Goal: Transaction & Acquisition: Purchase product/service

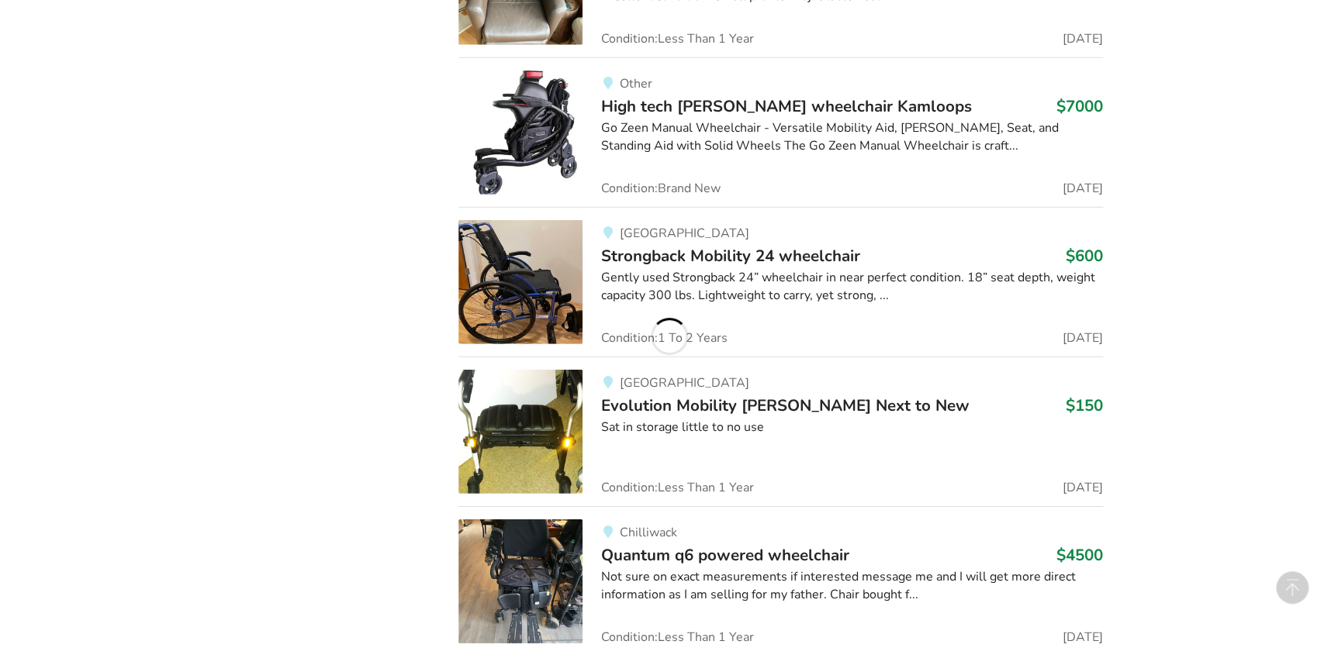
scroll to position [37386, 0]
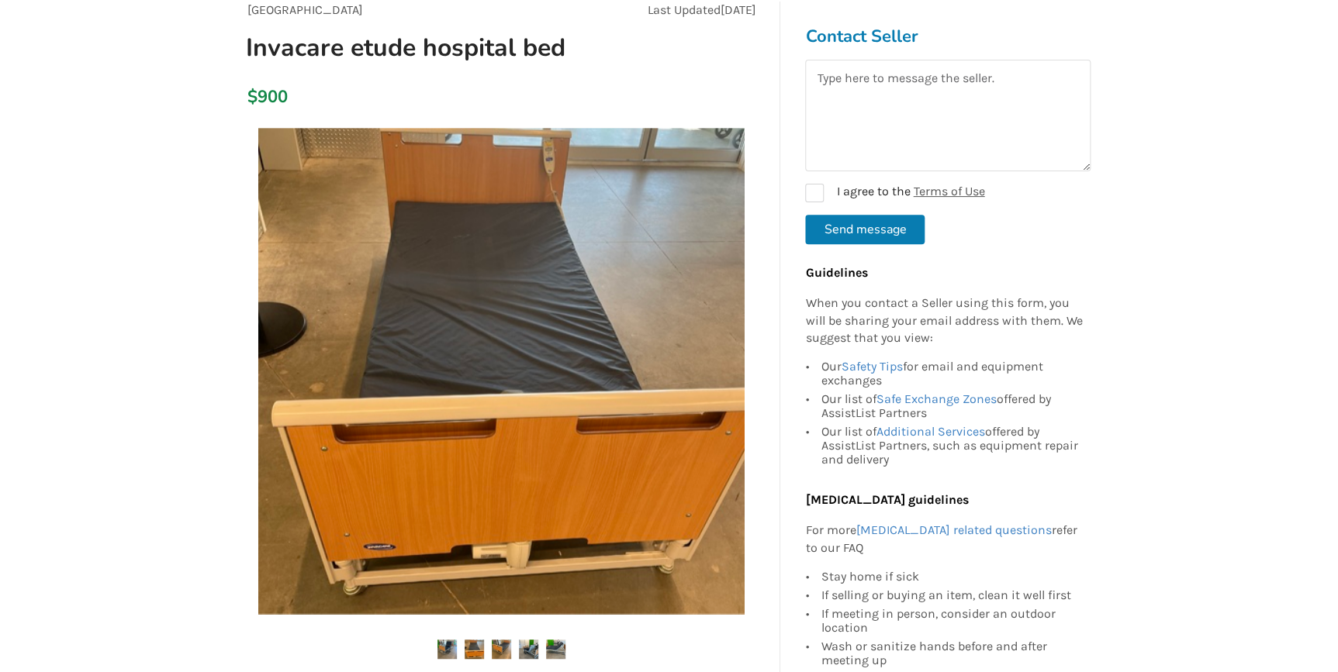
scroll to position [211, 0]
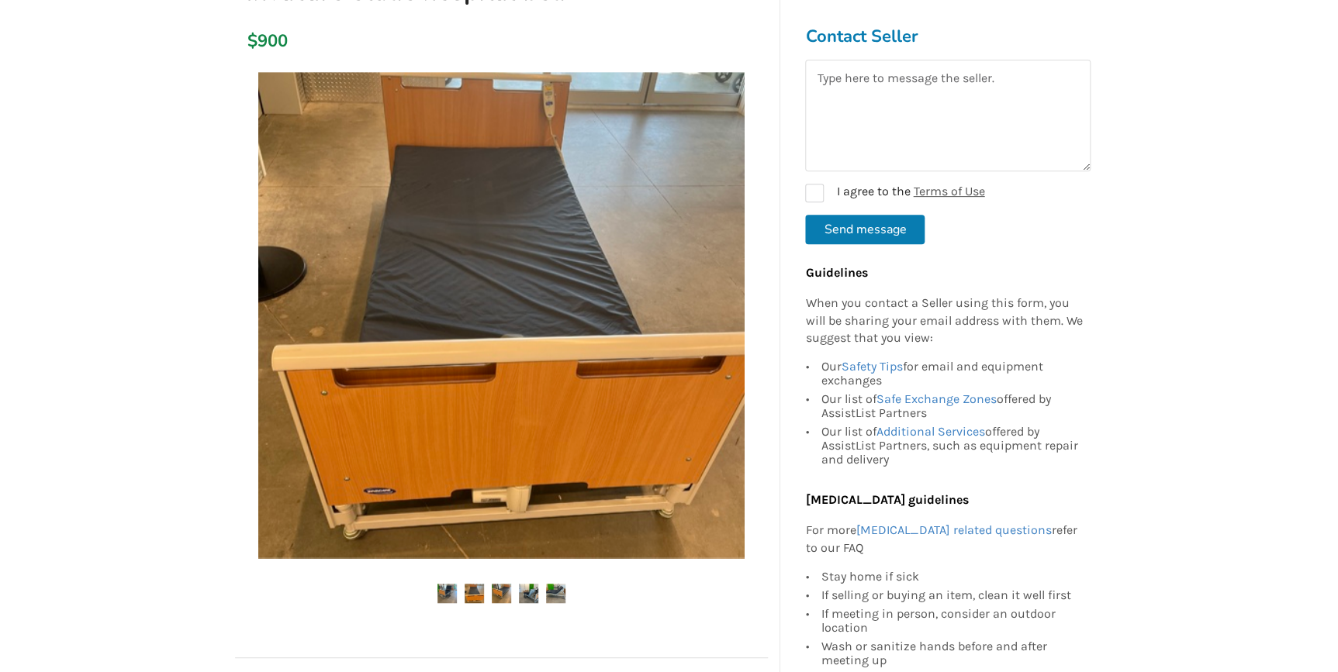
click at [523, 597] on img at bounding box center [528, 593] width 19 height 19
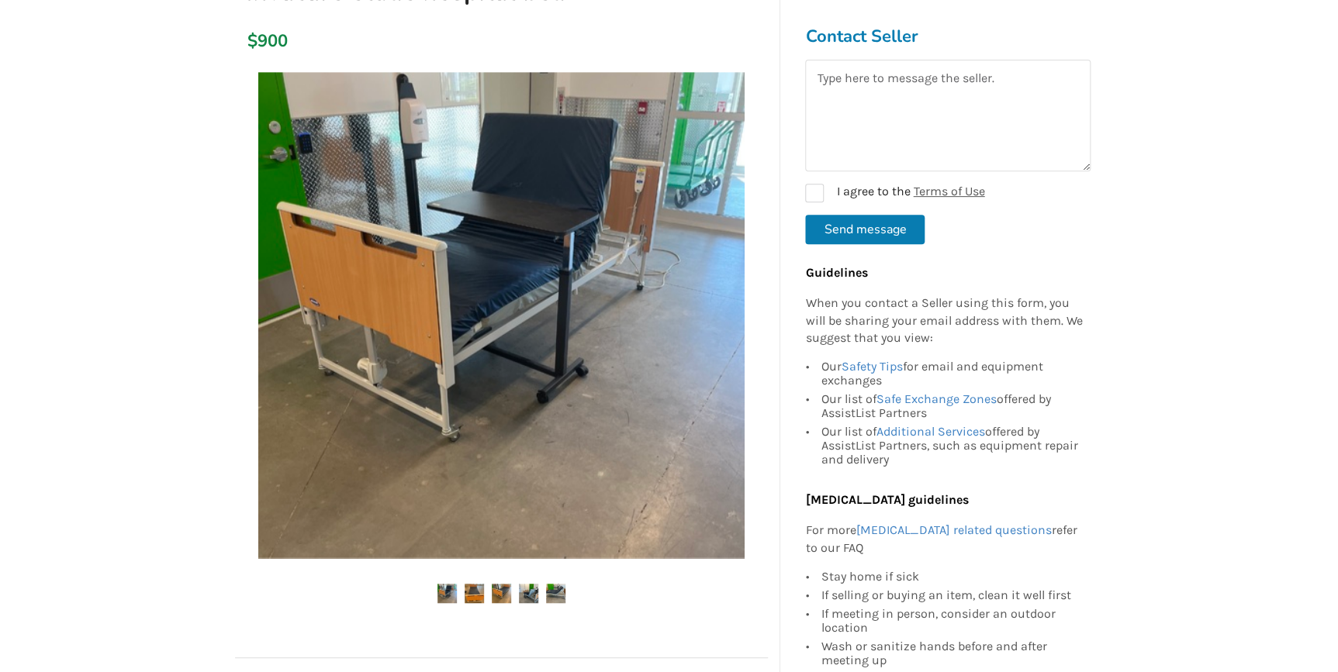
click at [558, 597] on img at bounding box center [555, 593] width 19 height 19
click at [477, 588] on img at bounding box center [474, 593] width 19 height 19
click at [439, 582] on div at bounding box center [501, 348] width 533 height 568
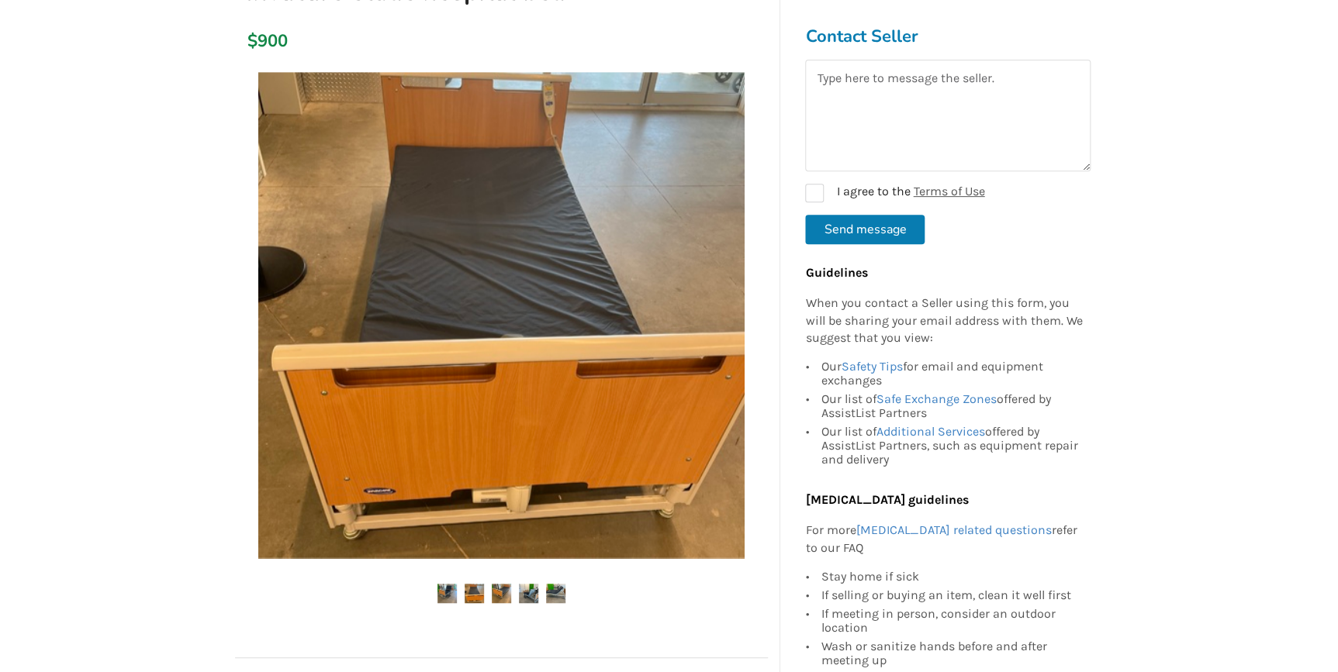
click at [455, 597] on ul at bounding box center [501, 594] width 533 height 21
click at [481, 601] on img at bounding box center [474, 593] width 19 height 19
click at [529, 592] on img at bounding box center [528, 593] width 19 height 19
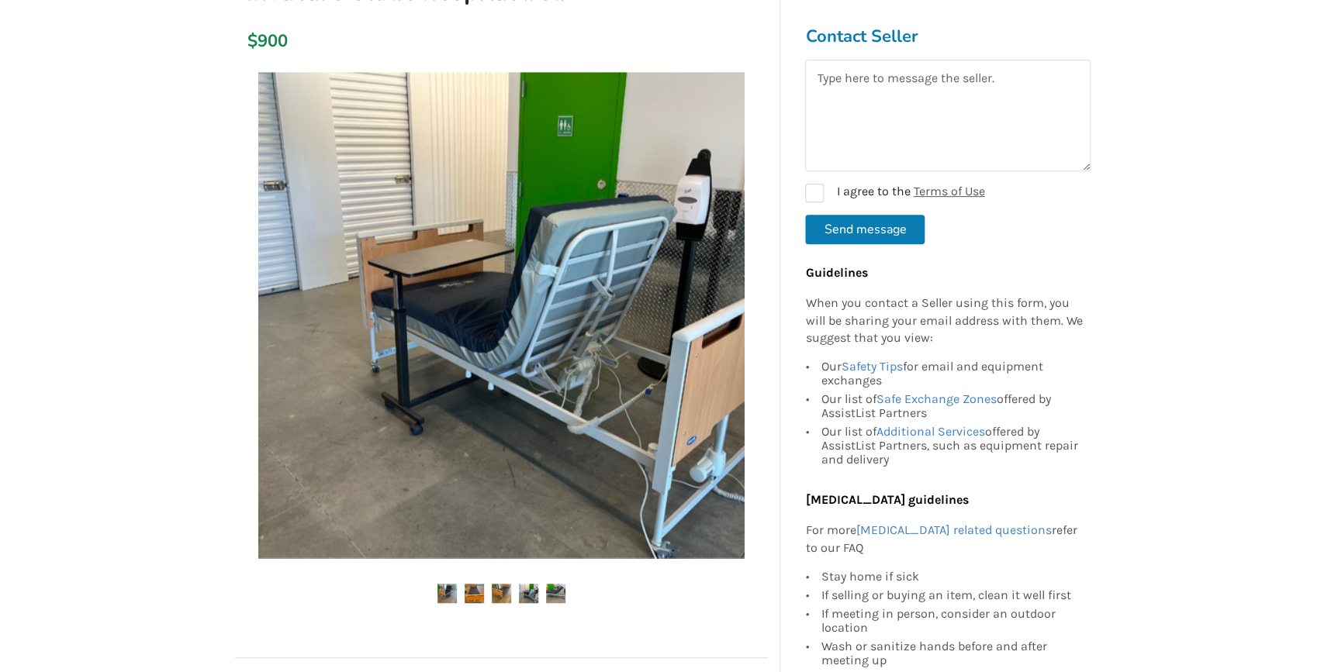
click at [558, 596] on img at bounding box center [555, 593] width 19 height 19
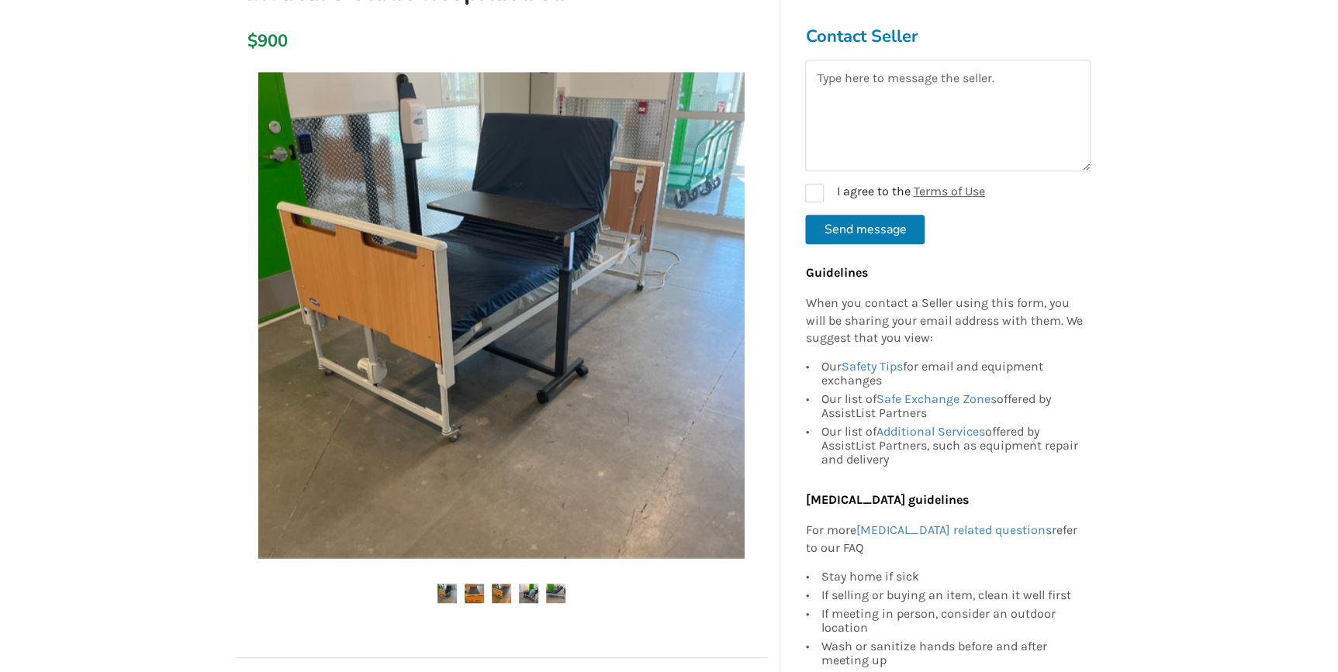
scroll to position [70, 0]
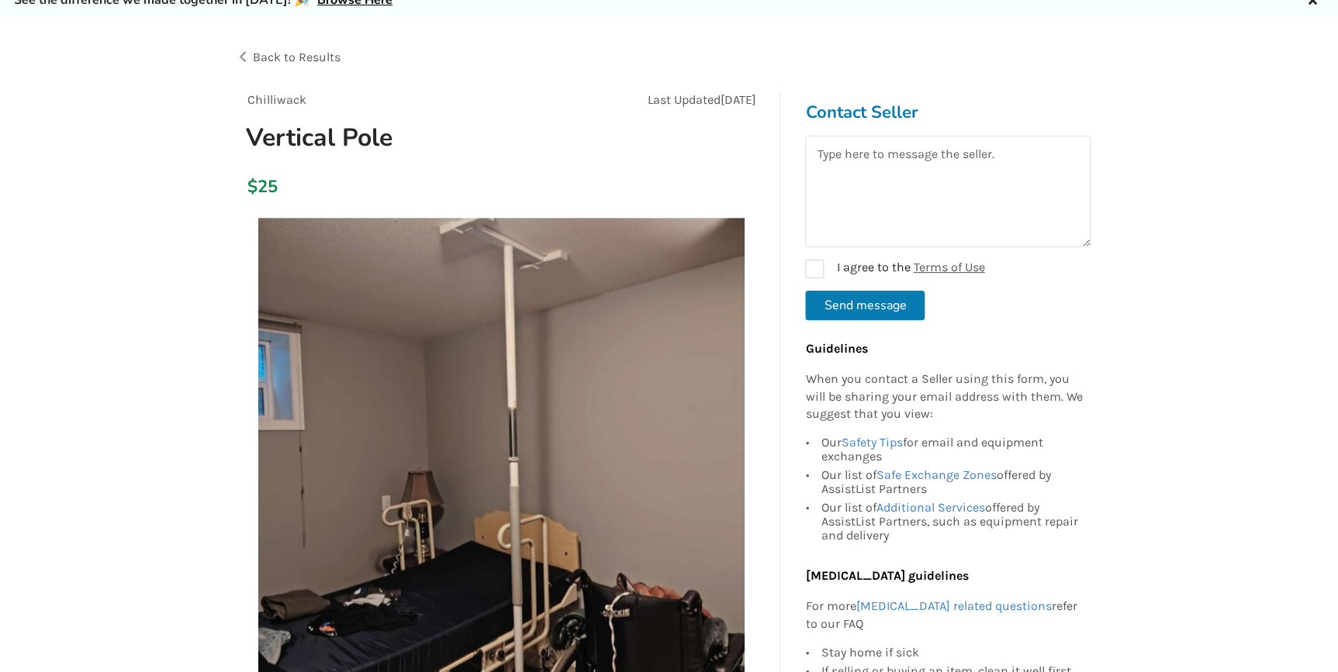
scroll to position [140, 0]
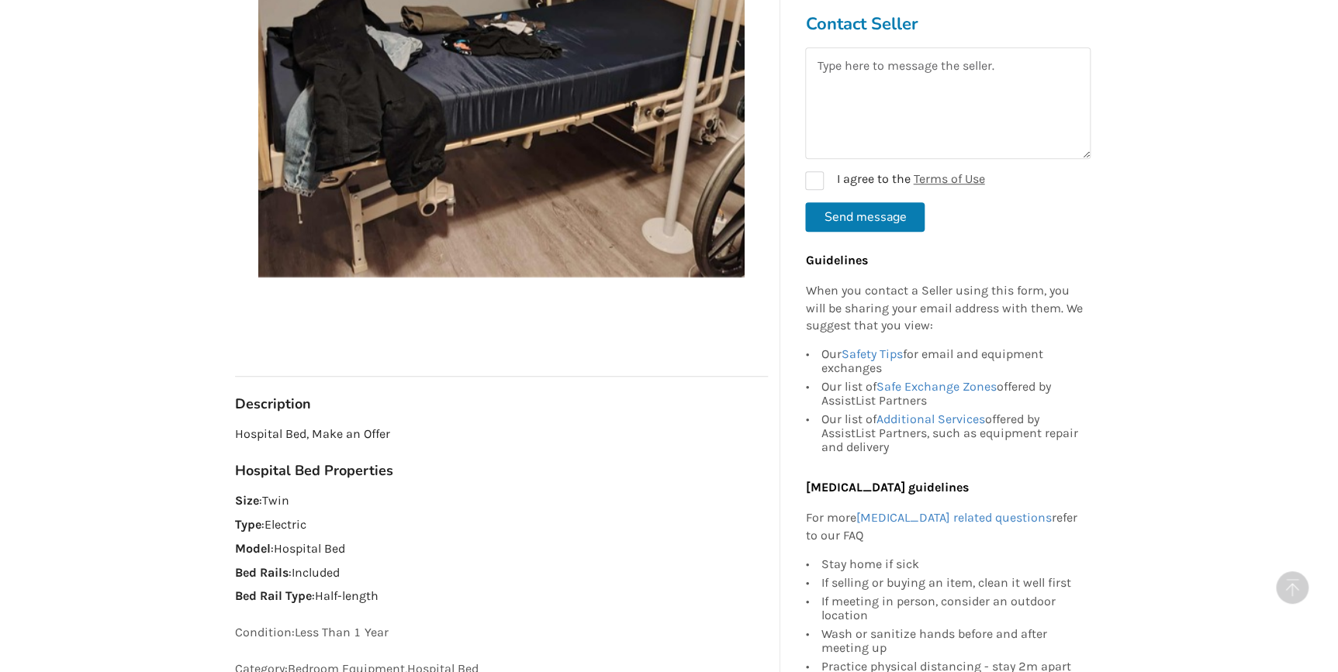
scroll to position [423, 0]
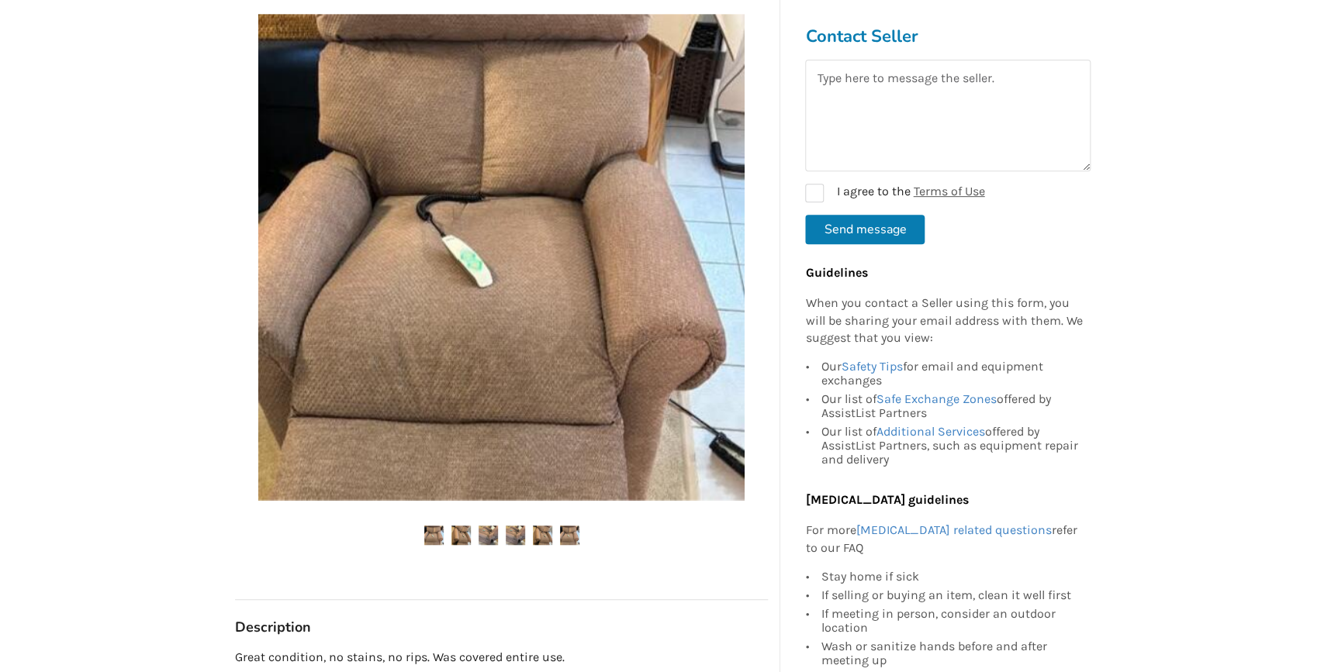
scroll to position [352, 0]
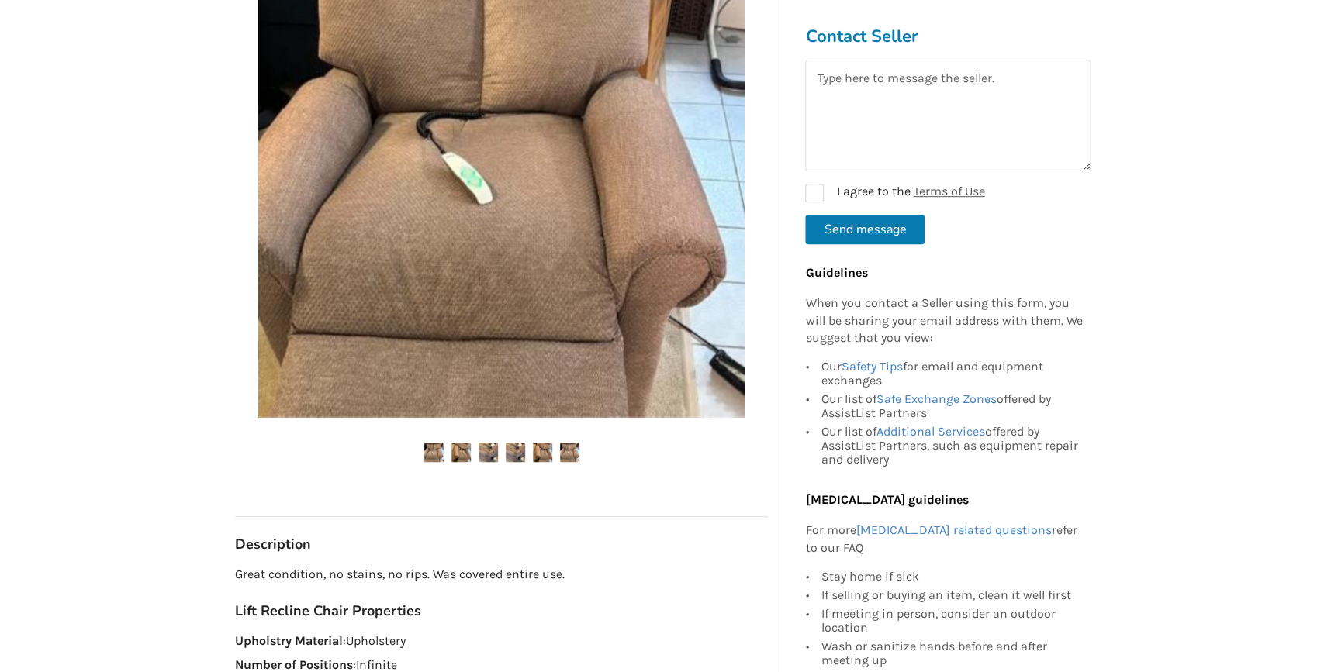
click at [462, 451] on img at bounding box center [460, 452] width 19 height 19
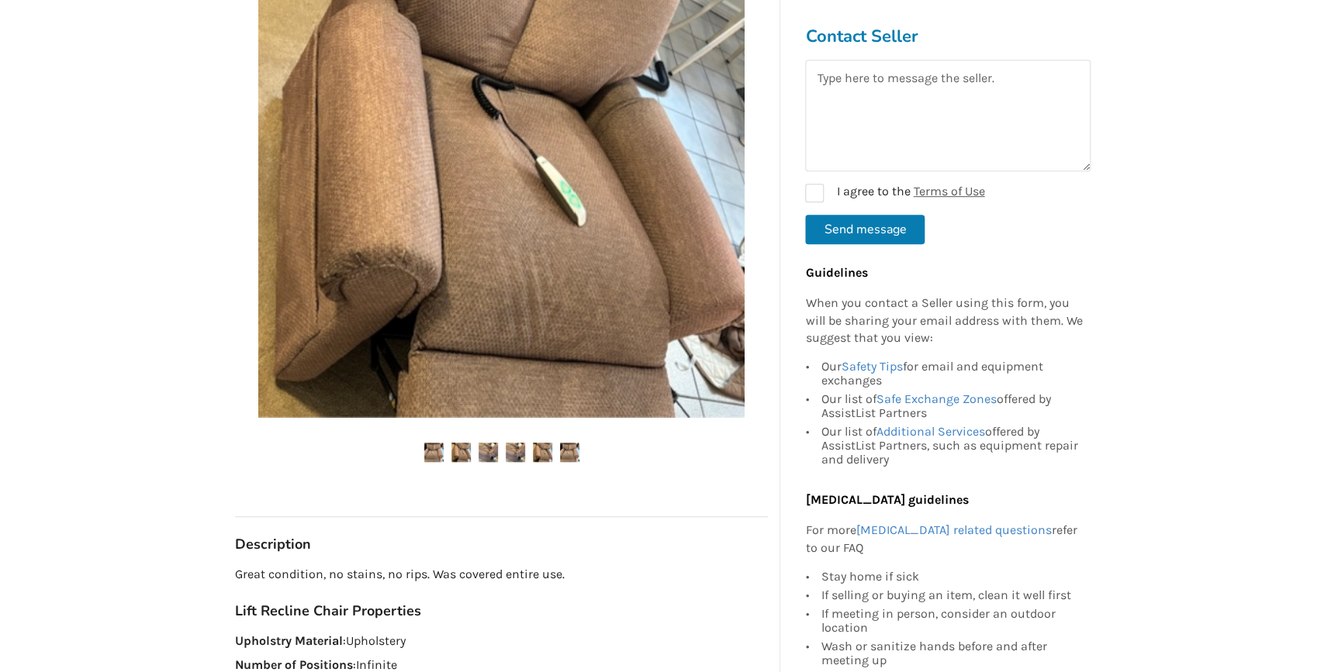
scroll to position [423, 0]
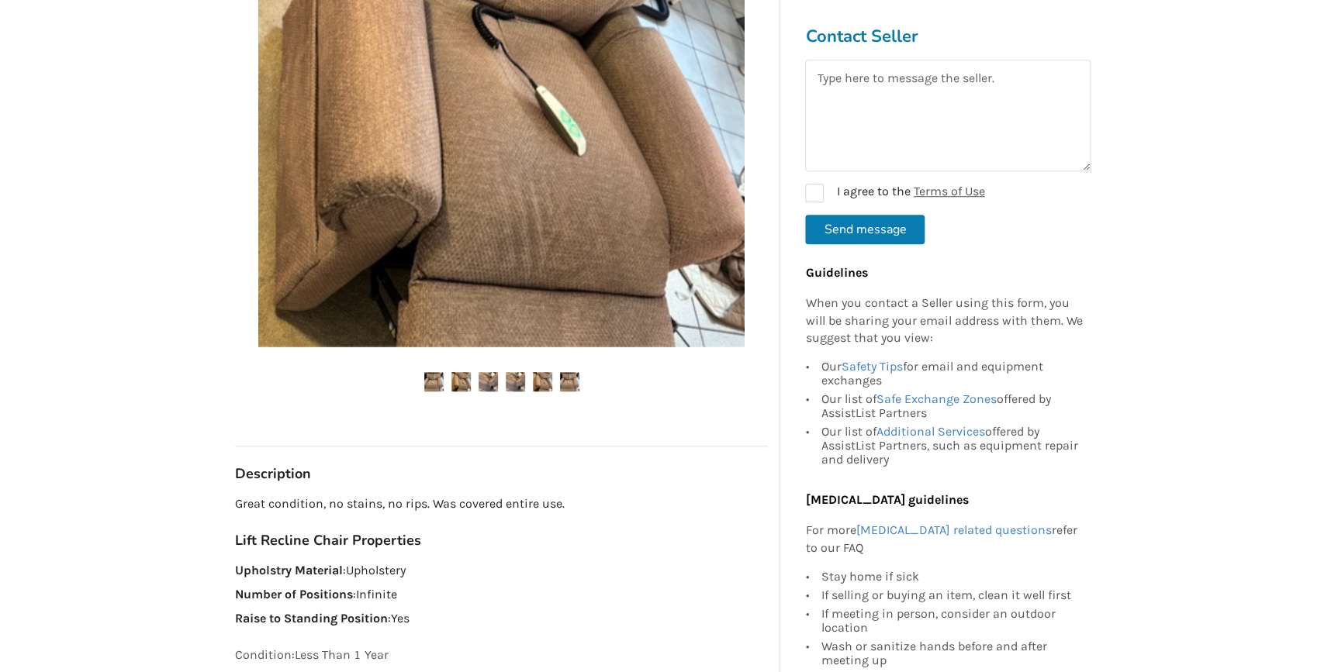
click at [492, 387] on img at bounding box center [487, 381] width 19 height 19
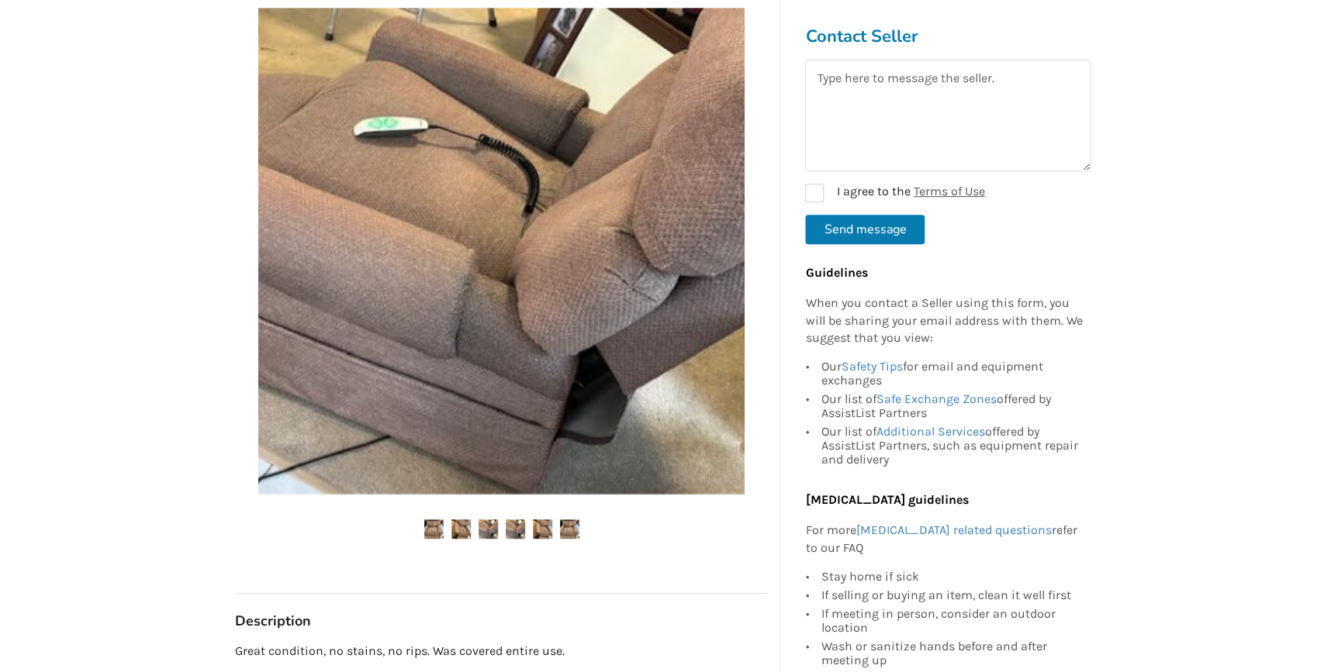
scroll to position [211, 0]
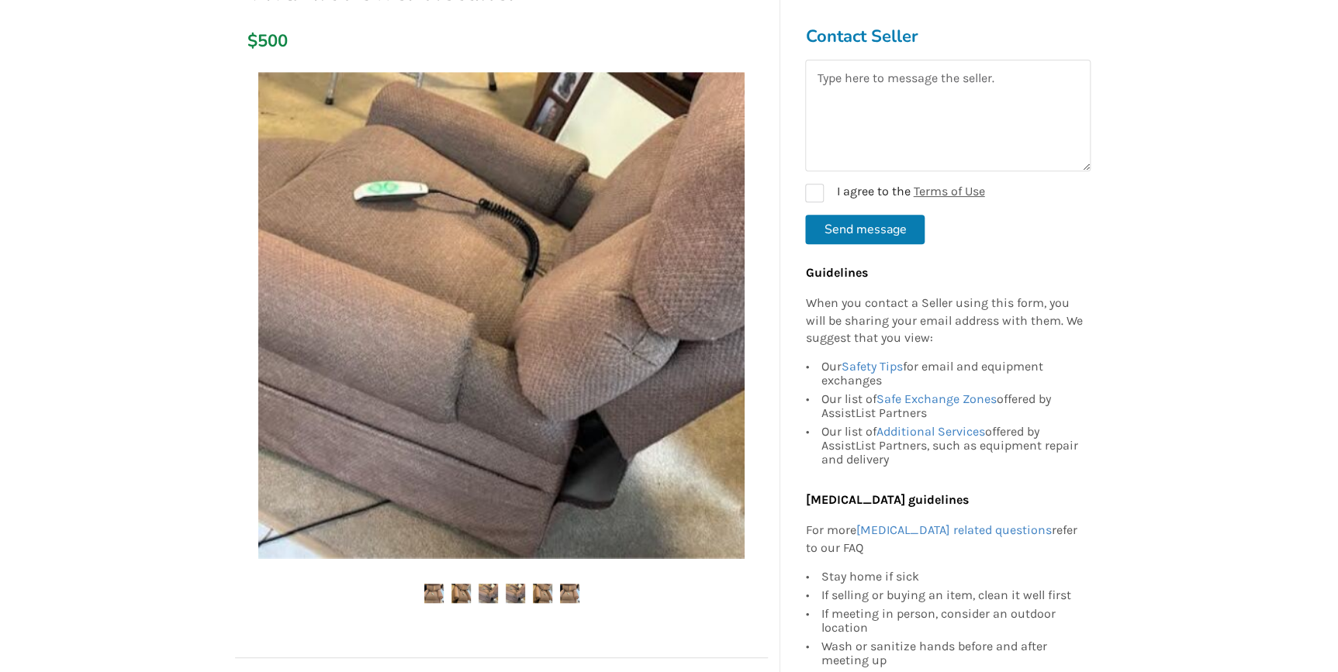
click at [516, 586] on img at bounding box center [515, 593] width 19 height 19
click at [541, 589] on img at bounding box center [542, 593] width 19 height 19
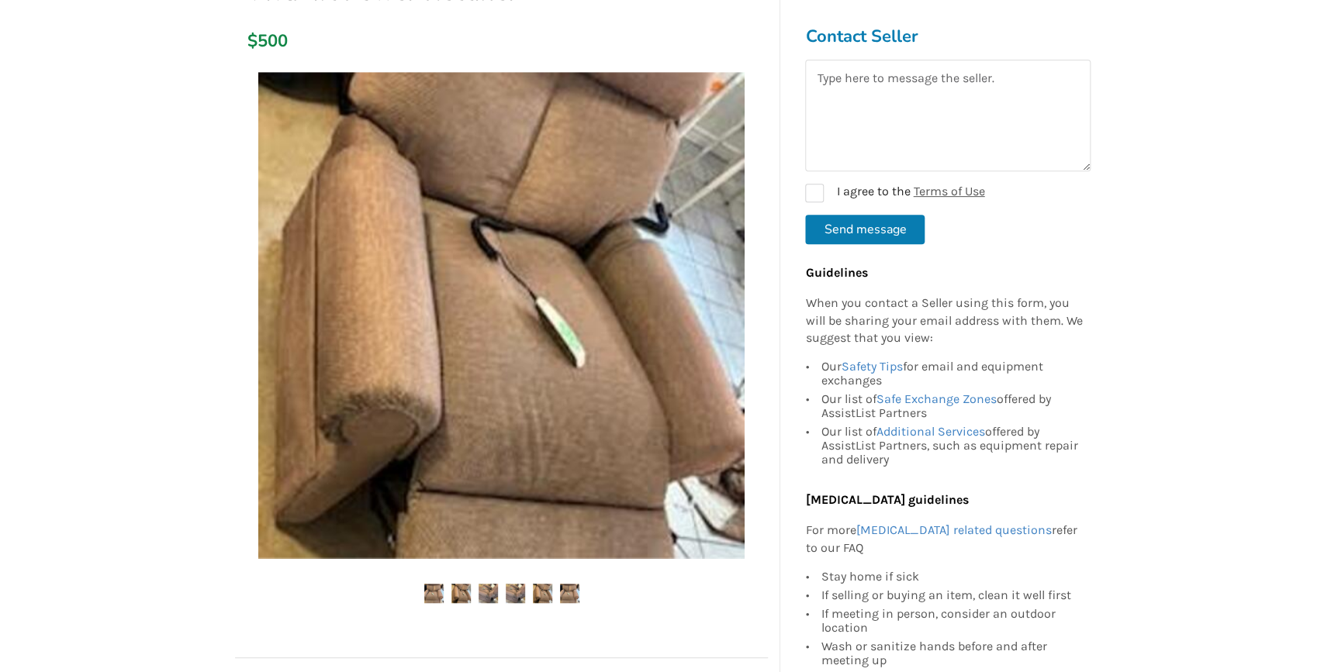
click at [574, 596] on img at bounding box center [569, 593] width 19 height 19
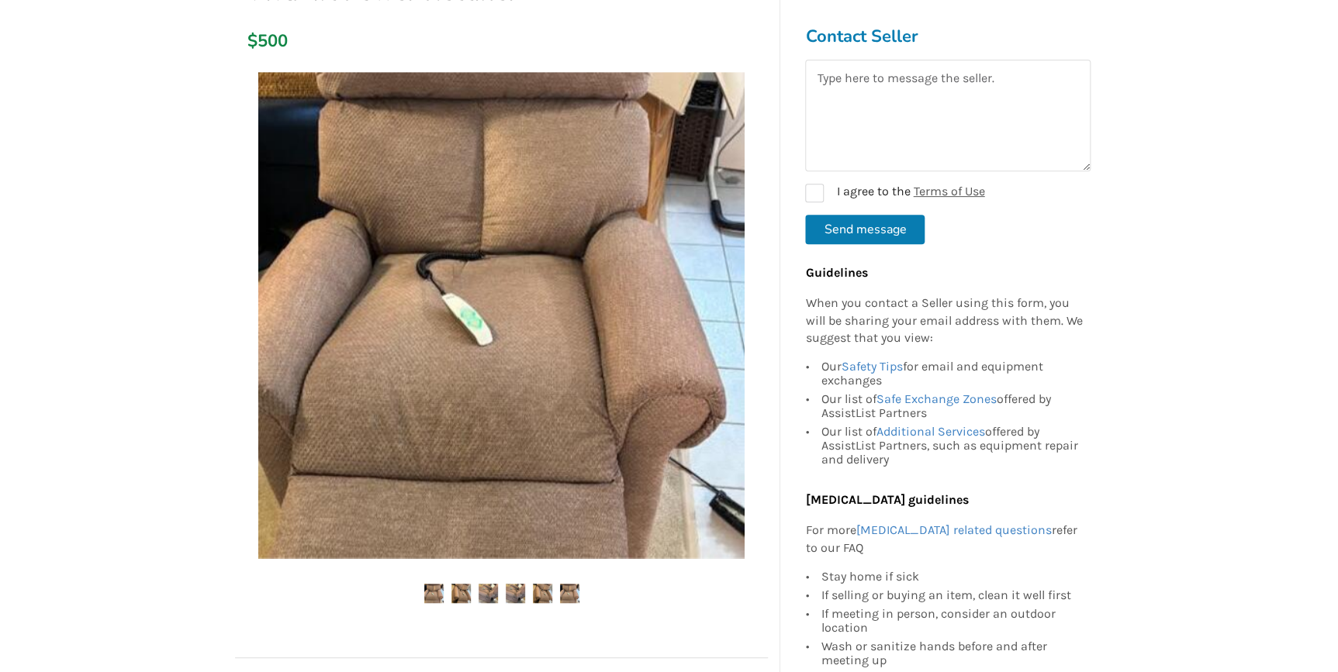
click at [570, 589] on img at bounding box center [569, 593] width 19 height 19
click at [550, 589] on img at bounding box center [542, 593] width 19 height 19
click at [516, 582] on div at bounding box center [501, 348] width 533 height 568
